Goal: Information Seeking & Learning: Check status

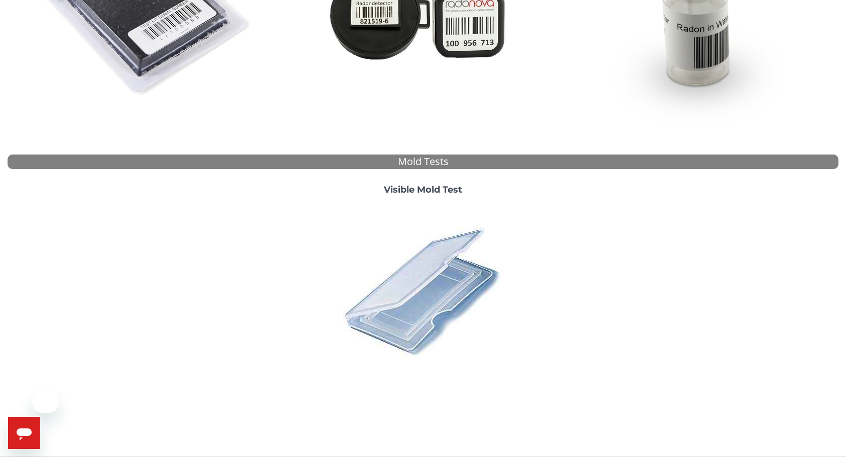
scroll to position [270, 0]
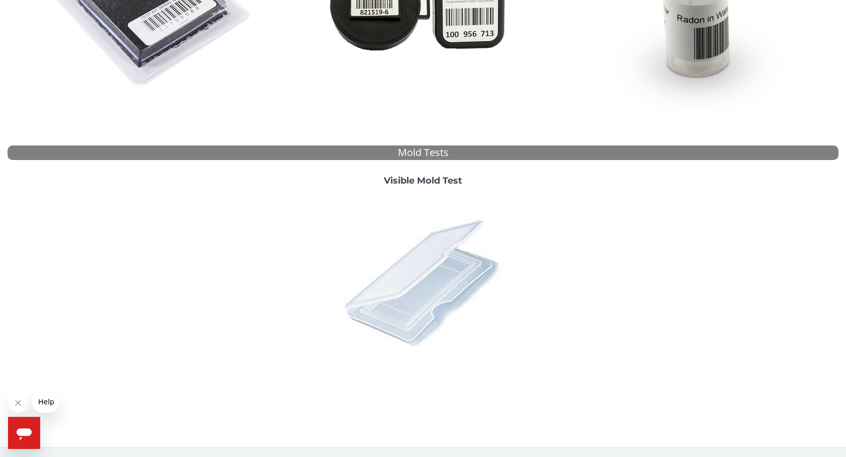
click at [421, 296] on img at bounding box center [423, 282] width 176 height 176
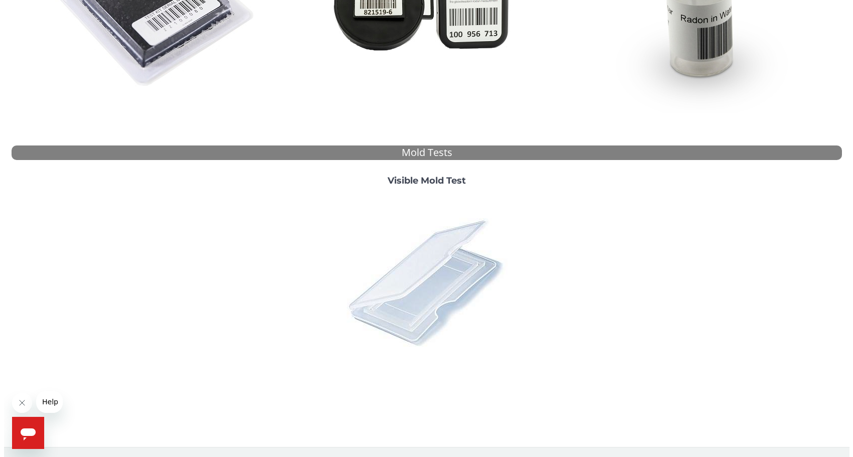
scroll to position [0, 0]
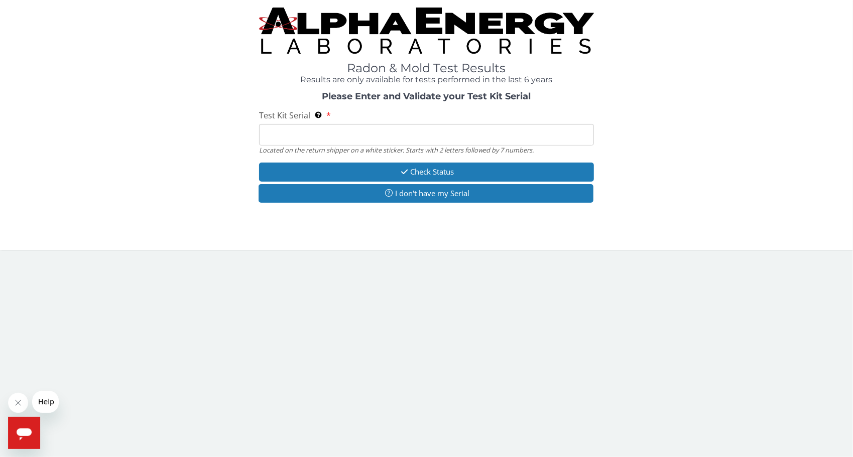
click at [378, 144] on input "Test Kit Serial Located on the return shipper on a white sticker. Starts with 2…" at bounding box center [426, 135] width 335 height 22
paste input "ML196502"
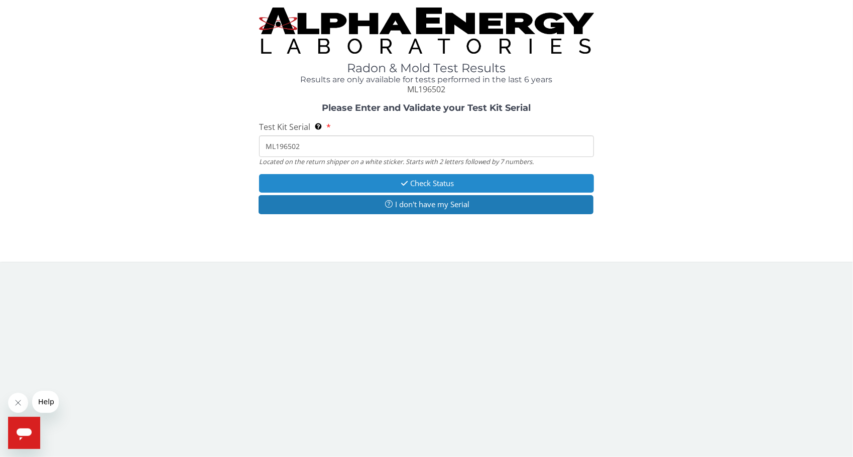
type input "ML196502"
click at [365, 184] on button "Check Status" at bounding box center [426, 183] width 335 height 19
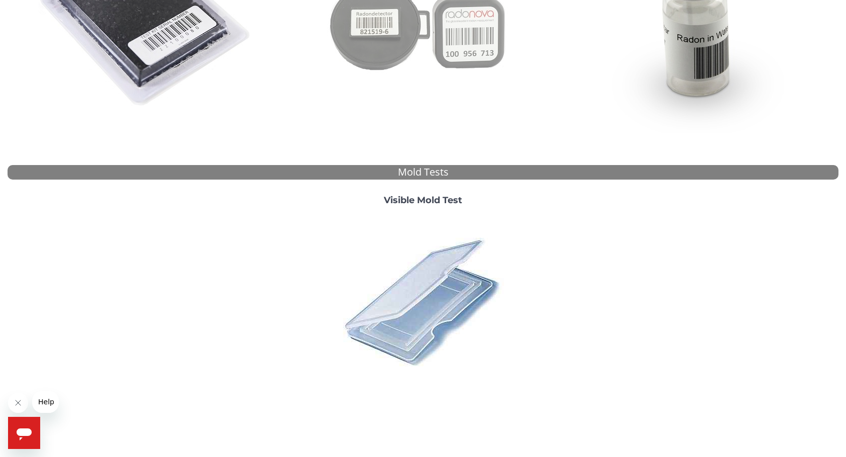
scroll to position [254, 0]
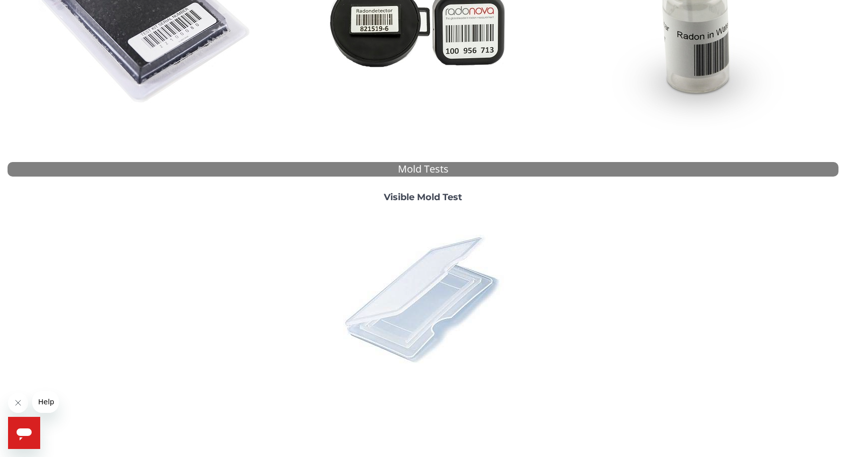
click at [407, 327] on img at bounding box center [423, 299] width 176 height 176
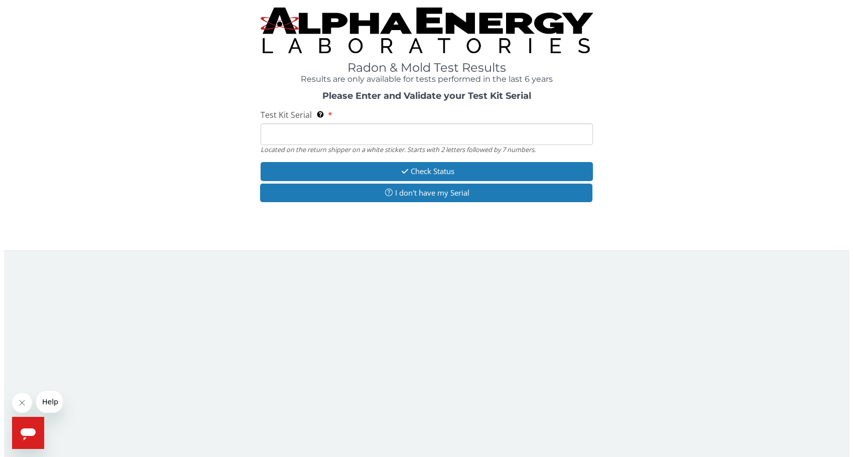
scroll to position [0, 0]
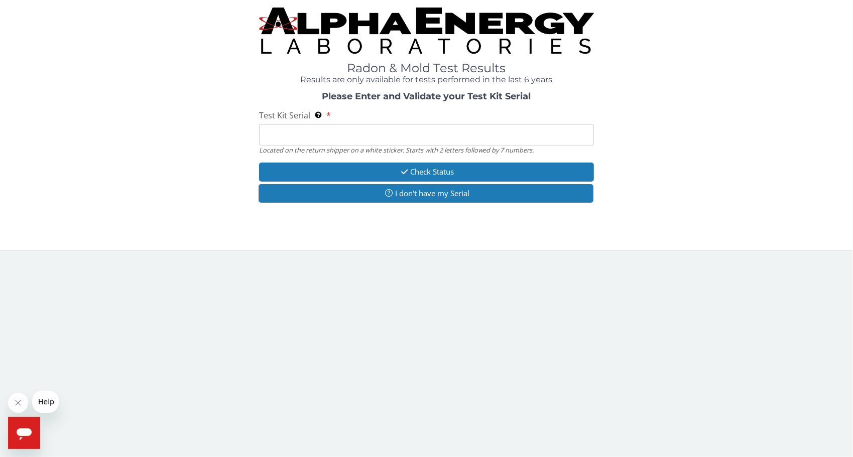
click at [343, 138] on input "Test Kit Serial Located on the return shipper on a white sticker. Starts with 2…" at bounding box center [426, 135] width 335 height 22
paste input "ML196502"
type input "ML196502"
